Goal: Information Seeking & Learning: Find specific fact

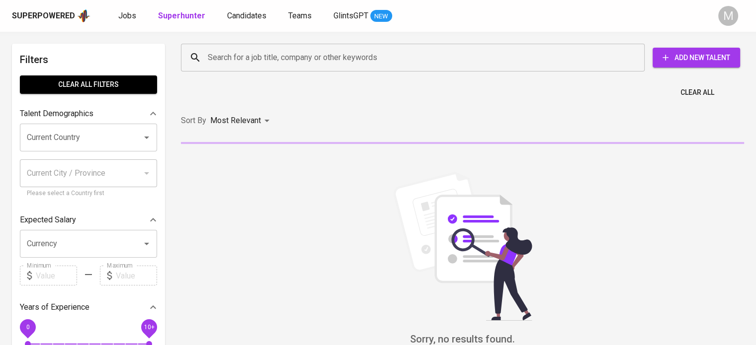
click at [247, 56] on input "Search for a job title, company or other keywords" at bounding box center [415, 57] width 420 height 19
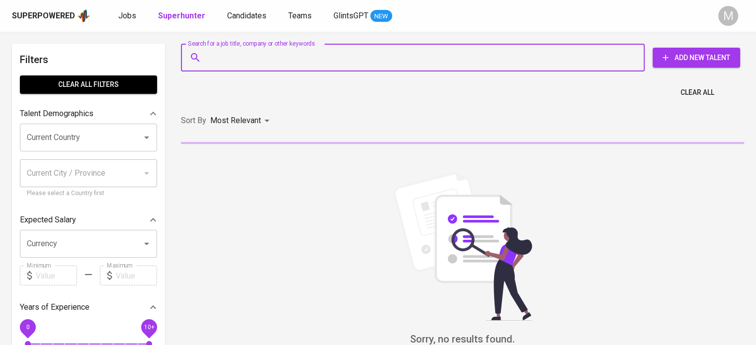
paste input "[EMAIL_ADDRESS][PERSON_NAME][DOMAIN_NAME]"
type input "[EMAIL_ADDRESS][PERSON_NAME][DOMAIN_NAME]"
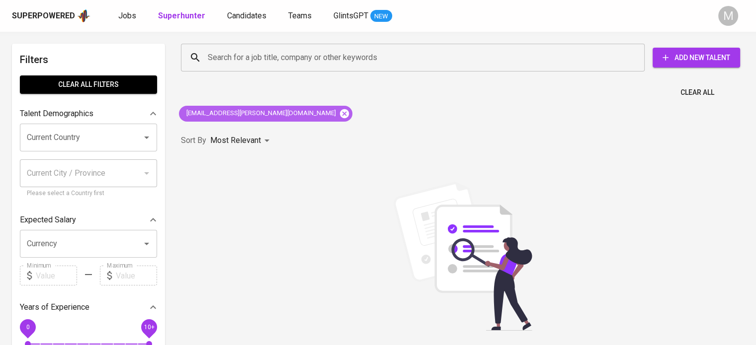
click at [340, 112] on icon at bounding box center [344, 113] width 9 height 9
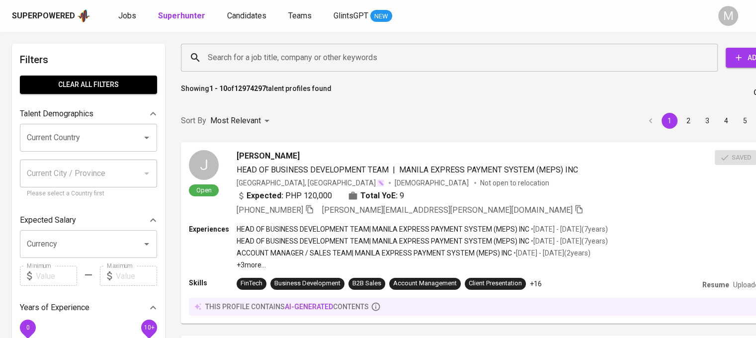
click at [331, 114] on div "Sort By Most Relevant MOST_RELEVANT 1 2 3 4 5 … 1000" at bounding box center [499, 121] width 648 height 30
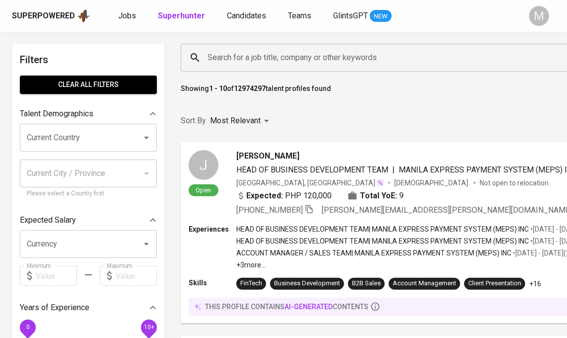
click at [535, 98] on div "Showing 1 - 10 of 12974297 talent profiles found Clear All" at bounding box center [499, 89] width 648 height 24
